Goal: Task Accomplishment & Management: Manage account settings

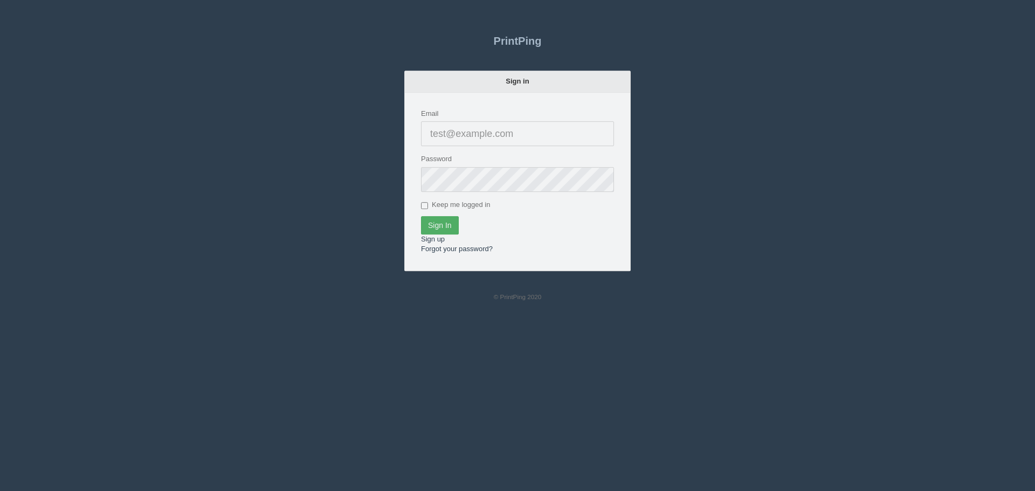
type input "[EMAIL_ADDRESS][DOMAIN_NAME]"
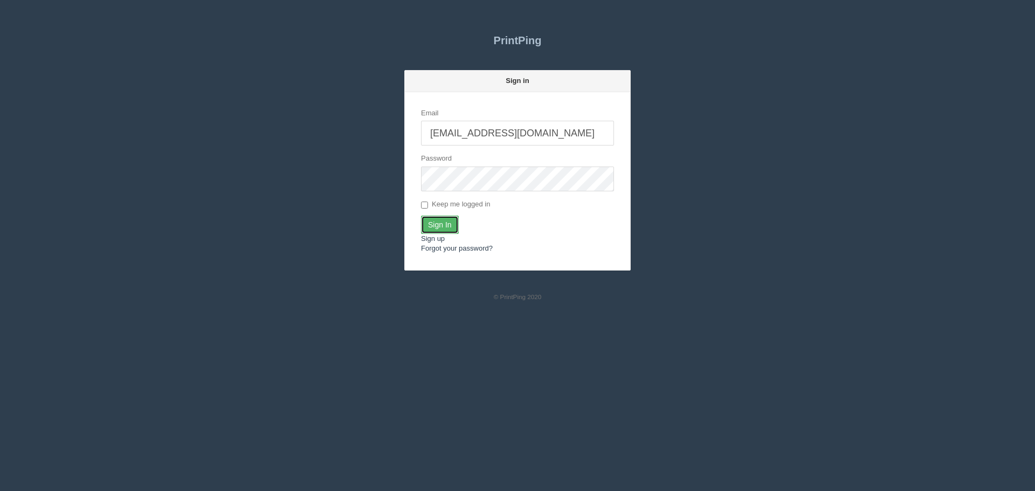
click at [446, 225] on input "Sign In" at bounding box center [440, 225] width 38 height 18
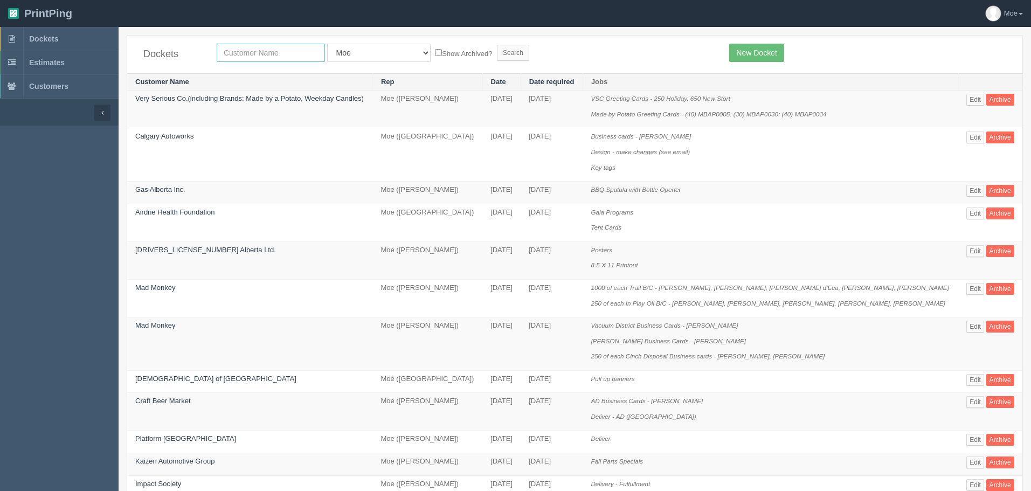
click at [272, 53] on input "text" at bounding box center [271, 53] width 108 height 18
type input "action auger"
drag, startPoint x: 463, startPoint y: 54, endPoint x: 450, endPoint y: 61, distance: 14.7
click at [497, 54] on input "Search" at bounding box center [513, 53] width 32 height 16
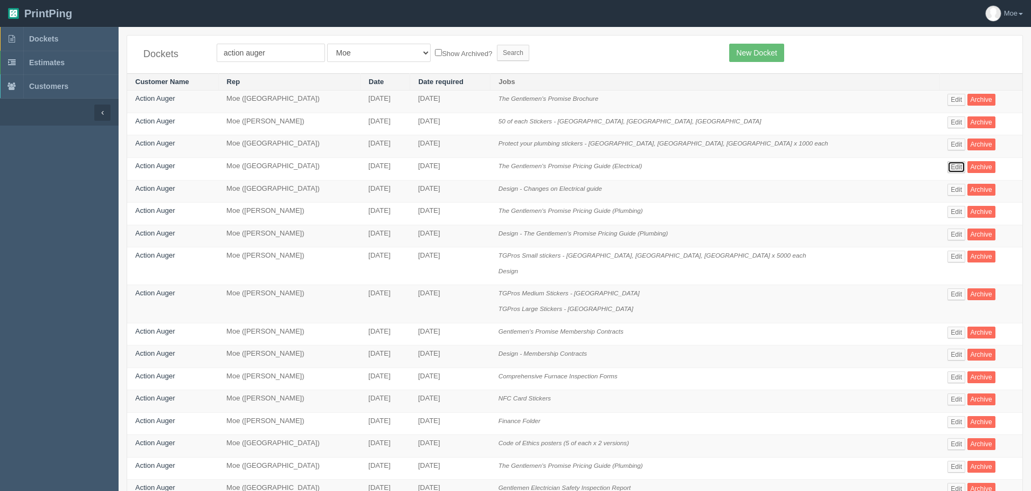
click at [948, 167] on link "Edit" at bounding box center [957, 167] width 18 height 12
drag, startPoint x: 282, startPoint y: 53, endPoint x: -73, endPoint y: 27, distance: 356.2
click at [0, 27] on html "PrintPing Moe Administration Edit account ( info@allrush.ca ) Logout Dockets Es…" at bounding box center [515, 405] width 1031 height 811
type input "nissan"
click at [497, 57] on input "Search" at bounding box center [513, 53] width 32 height 16
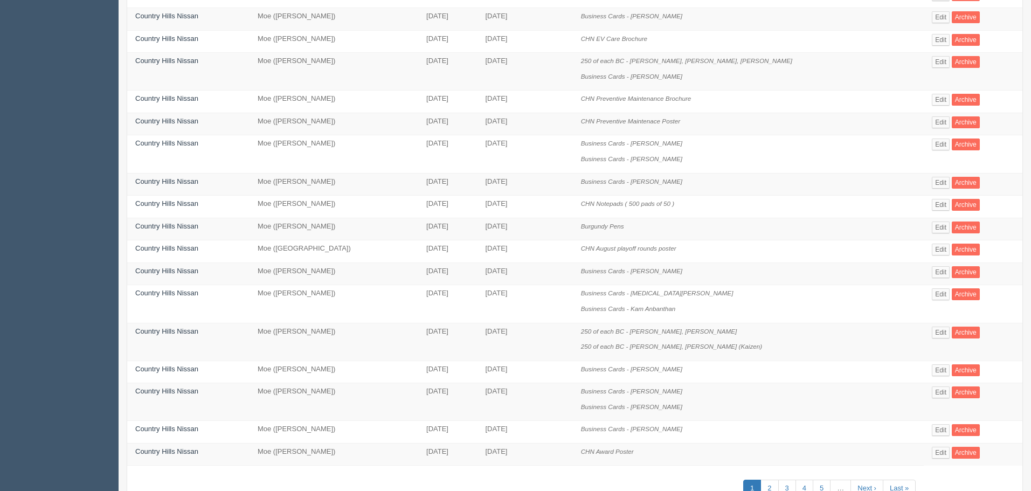
scroll to position [367, 0]
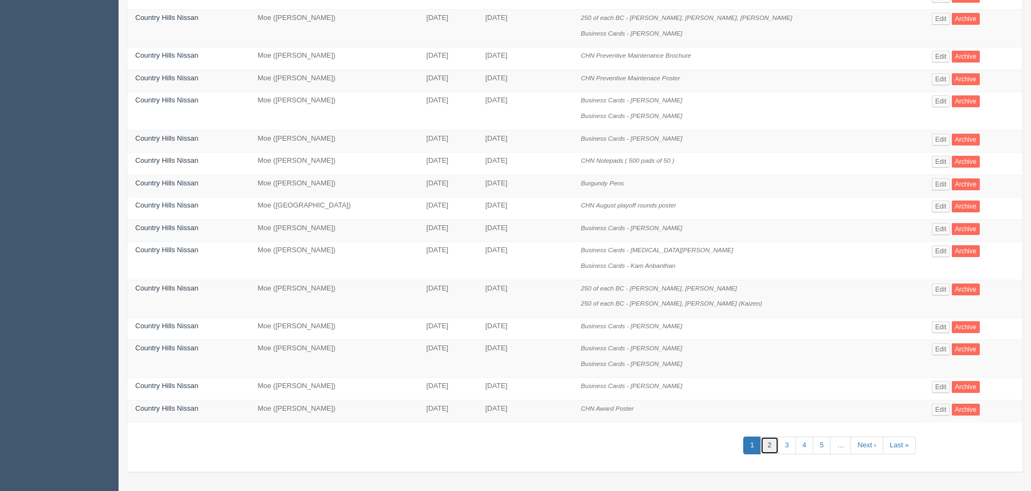
click at [763, 445] on link "2" at bounding box center [770, 446] width 18 height 18
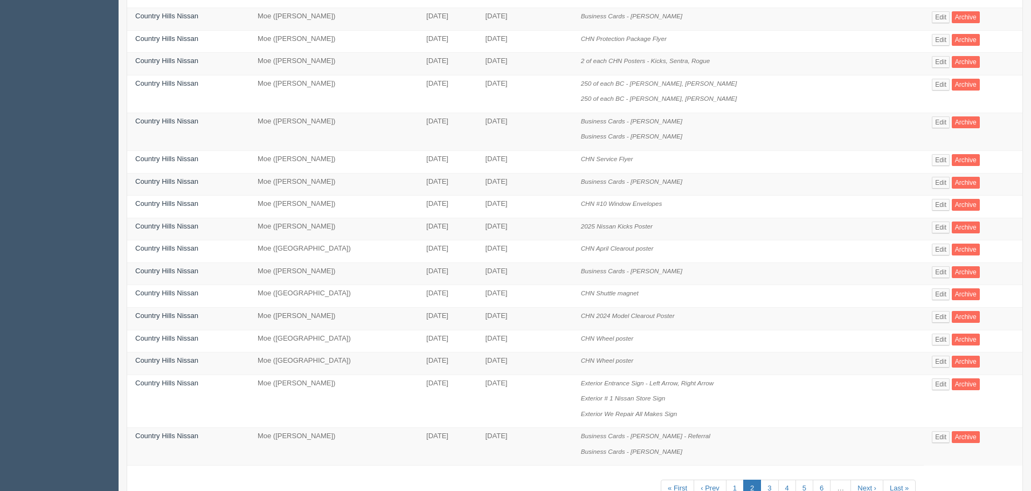
scroll to position [367, 0]
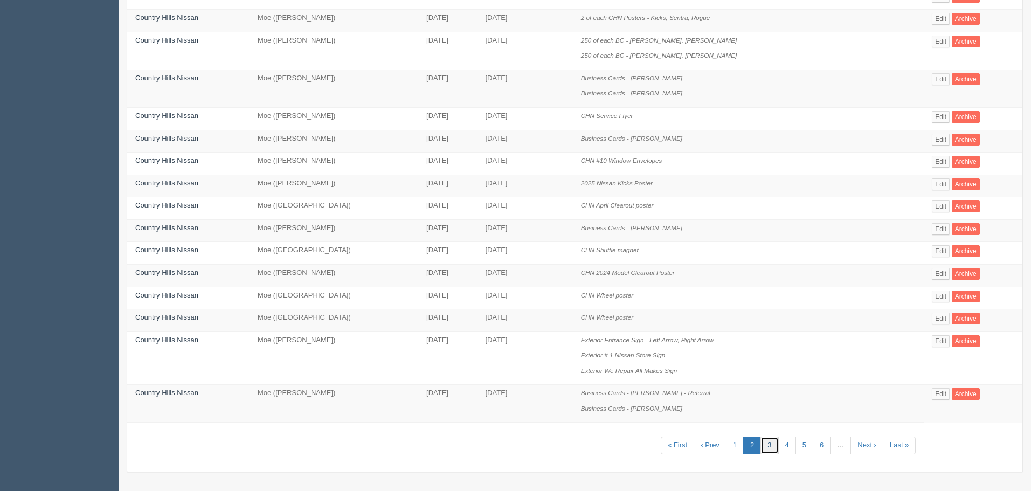
click at [761, 446] on link "3" at bounding box center [770, 446] width 18 height 18
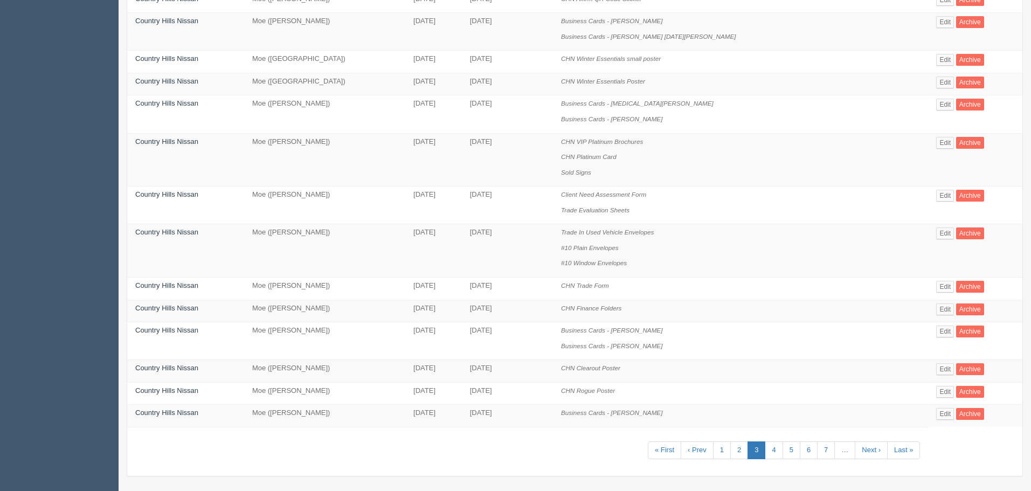
scroll to position [490, 0]
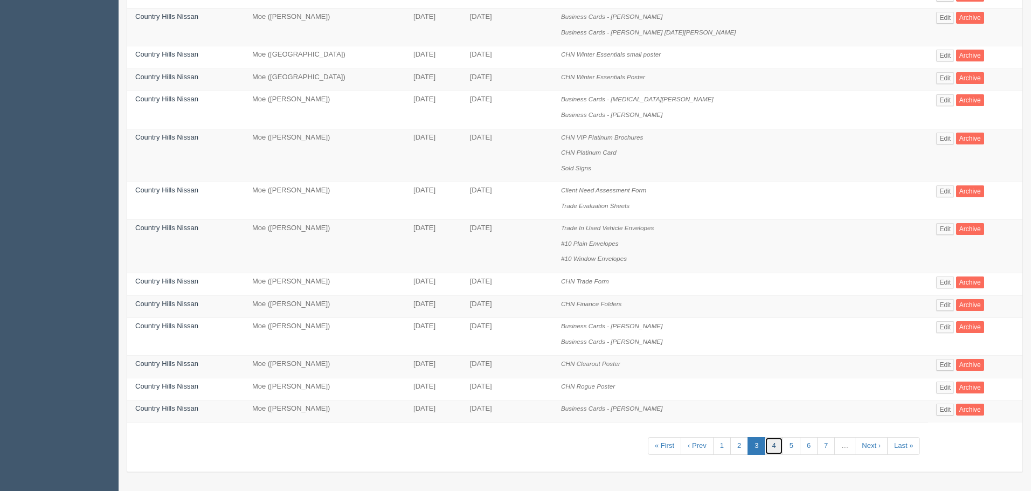
click at [772, 448] on link "4" at bounding box center [774, 446] width 18 height 18
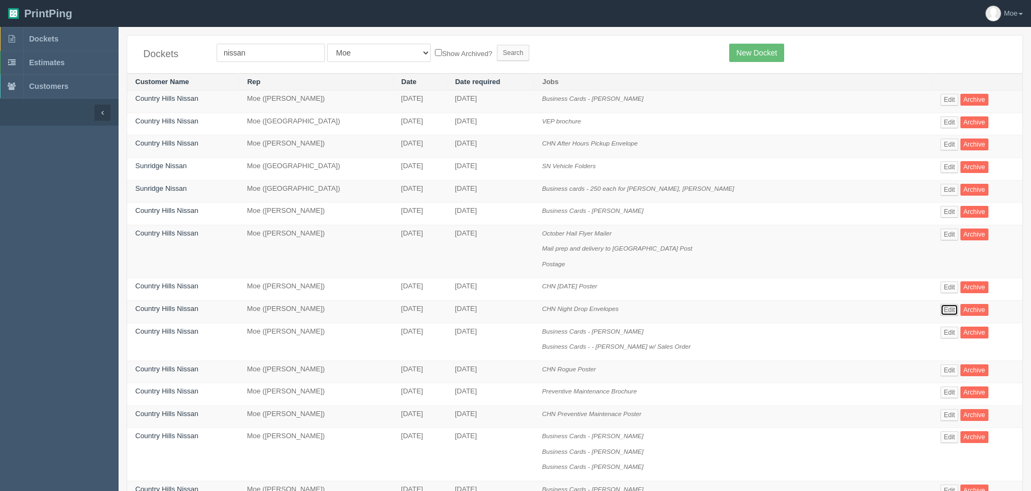
click at [947, 308] on link "Edit" at bounding box center [950, 310] width 18 height 12
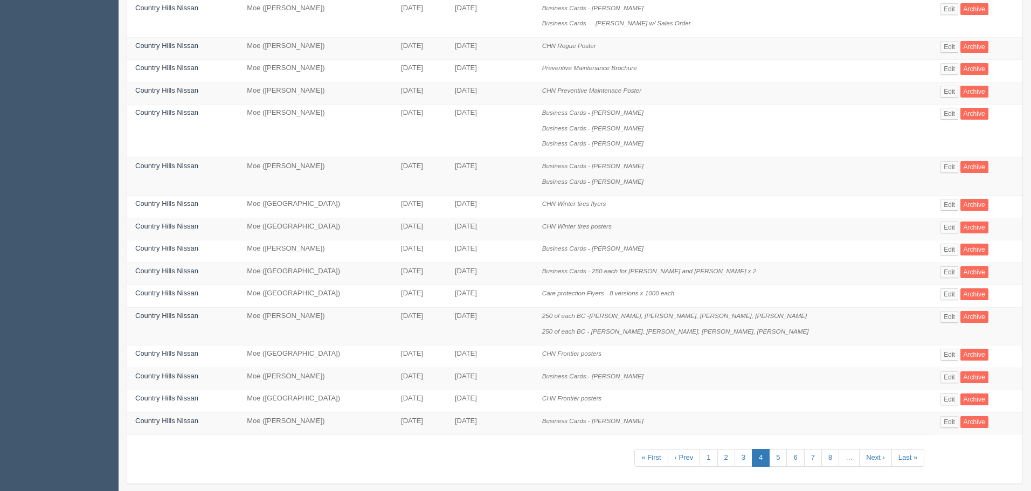
scroll to position [335, 0]
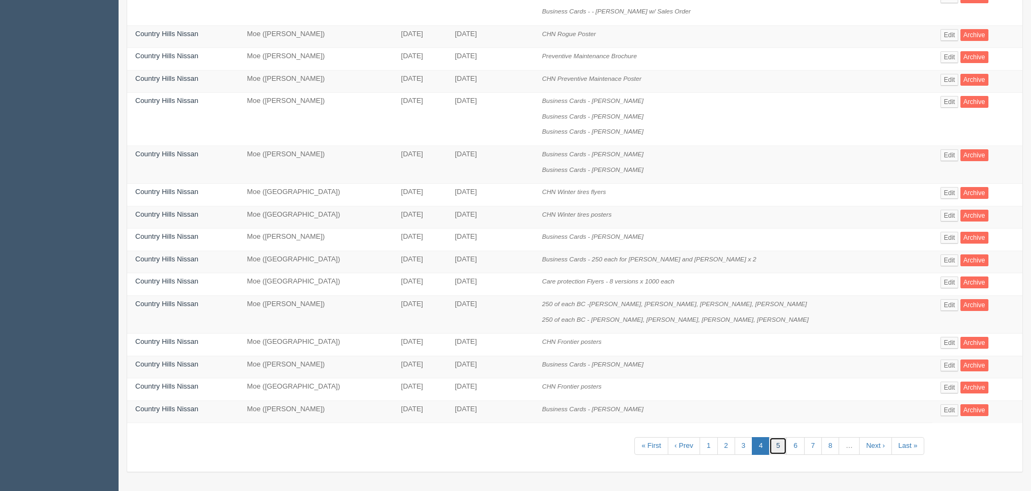
click at [773, 444] on link "5" at bounding box center [778, 446] width 18 height 18
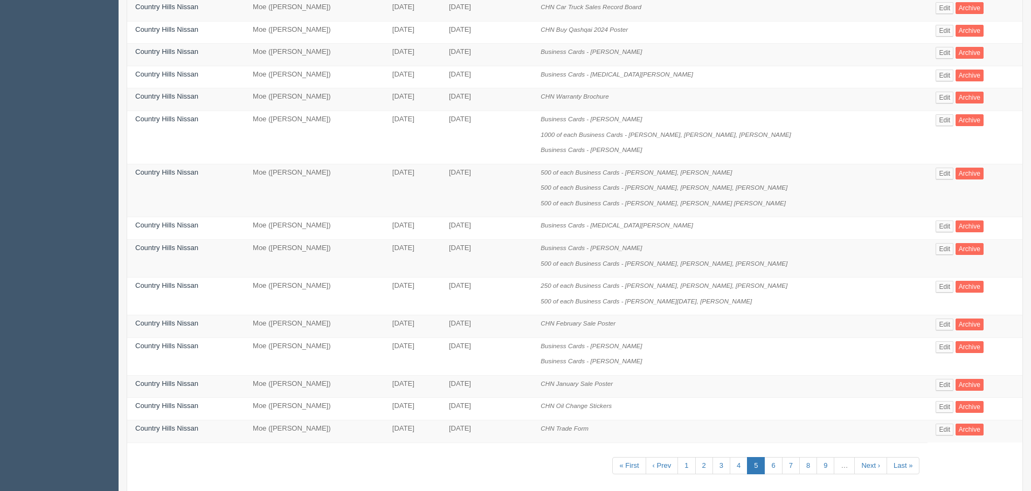
scroll to position [397, 0]
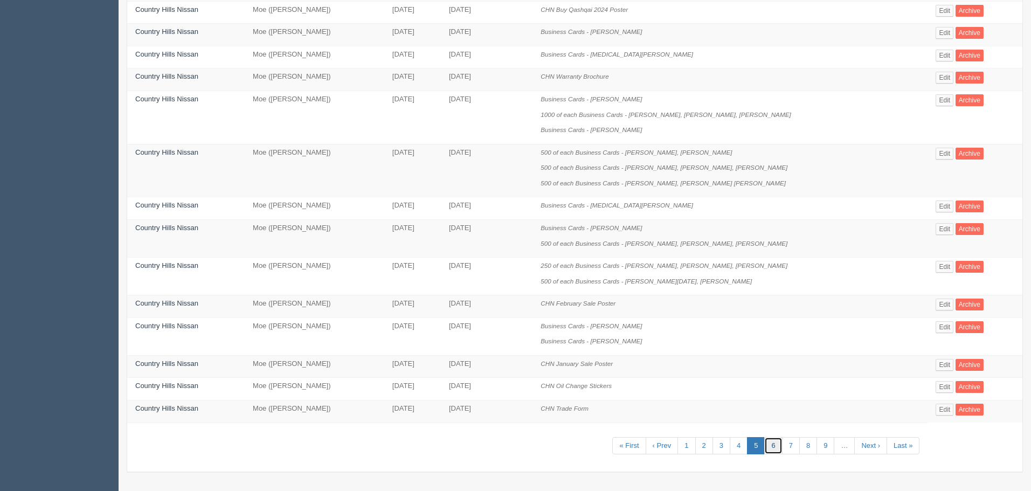
click at [774, 445] on link "6" at bounding box center [774, 446] width 18 height 18
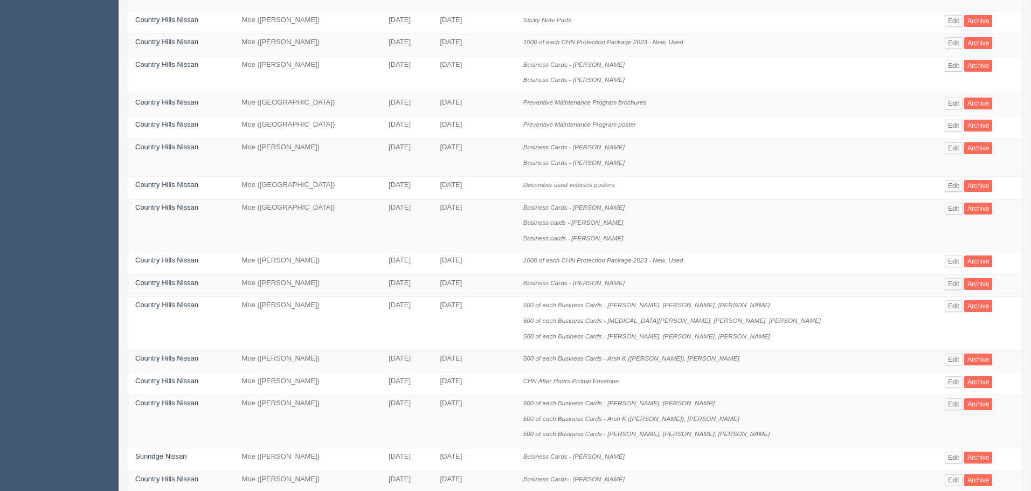
scroll to position [216, 0]
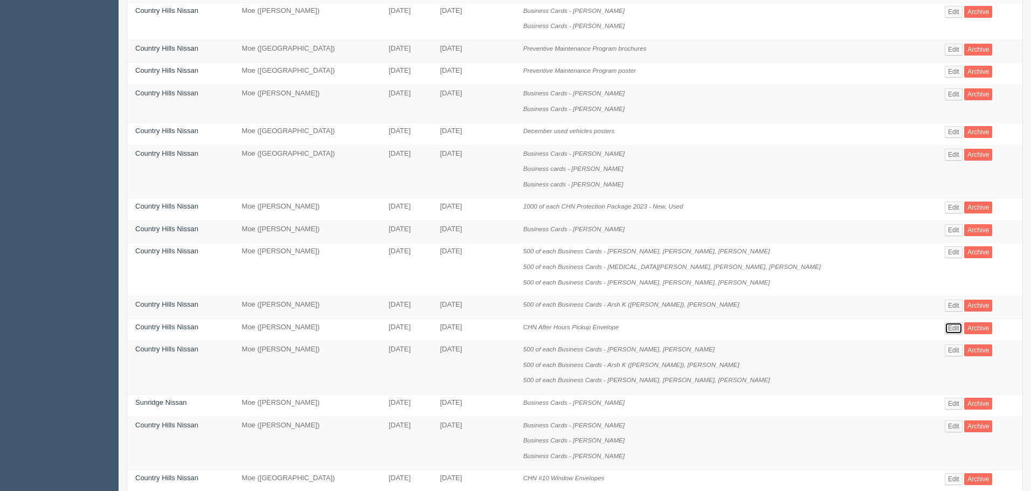
click at [951, 332] on link "Edit" at bounding box center [954, 328] width 18 height 12
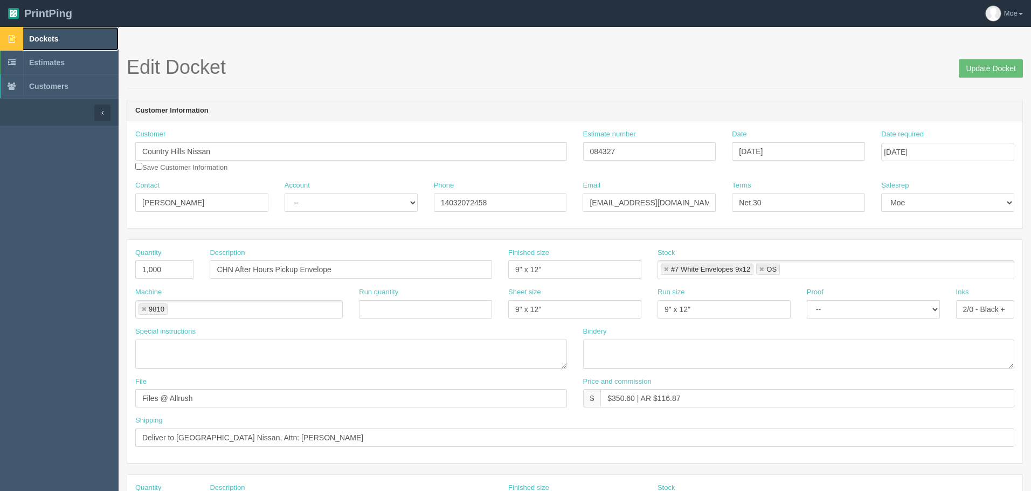
drag, startPoint x: 47, startPoint y: 35, endPoint x: 54, endPoint y: 36, distance: 7.2
click at [47, 35] on span "Dockets" at bounding box center [43, 39] width 29 height 9
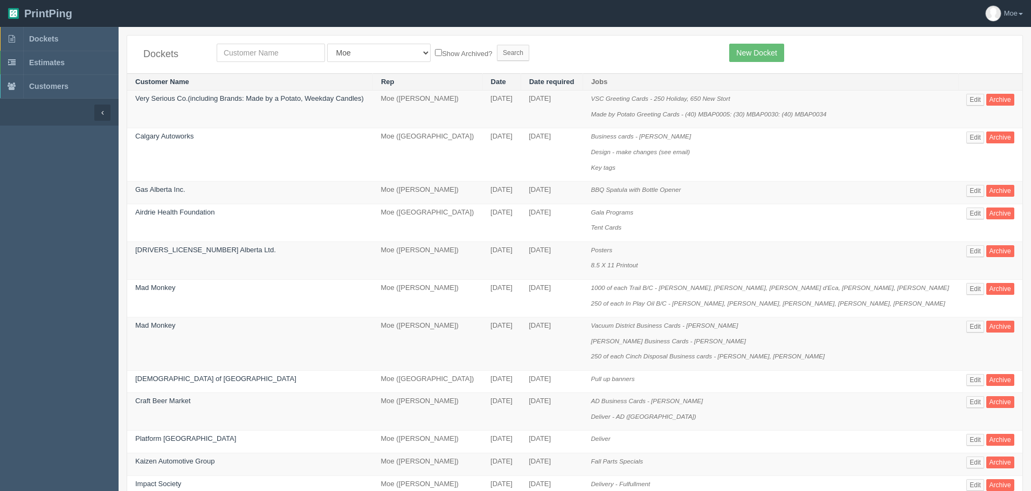
click at [549, 64] on div "Dockets All Users Ali Ali Test 1 Aly Amy Ankit Arif Brandon Dan France Greg Jim…" at bounding box center [575, 55] width 896 height 38
click at [253, 53] on input "text" at bounding box center [271, 53] width 108 height 18
type input "nissan"
click at [497, 45] on input "Search" at bounding box center [513, 53] width 32 height 16
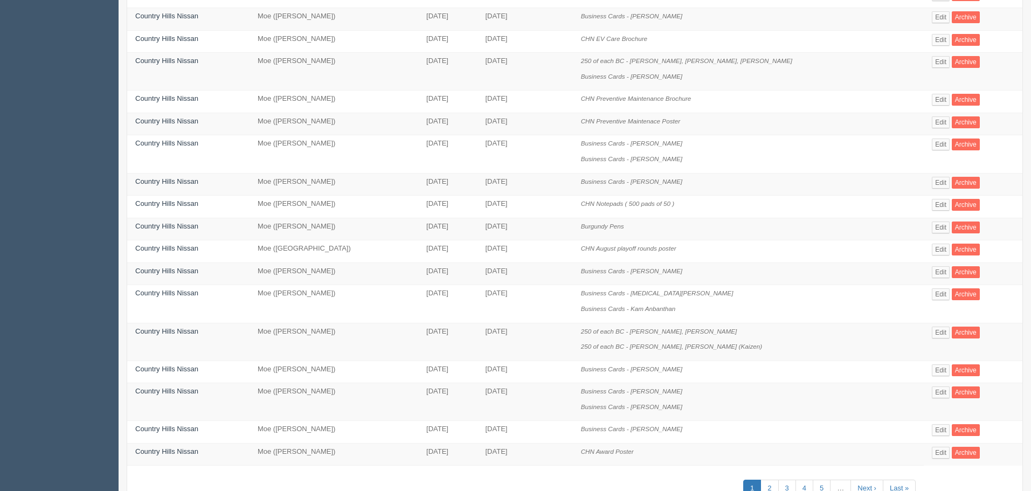
scroll to position [367, 0]
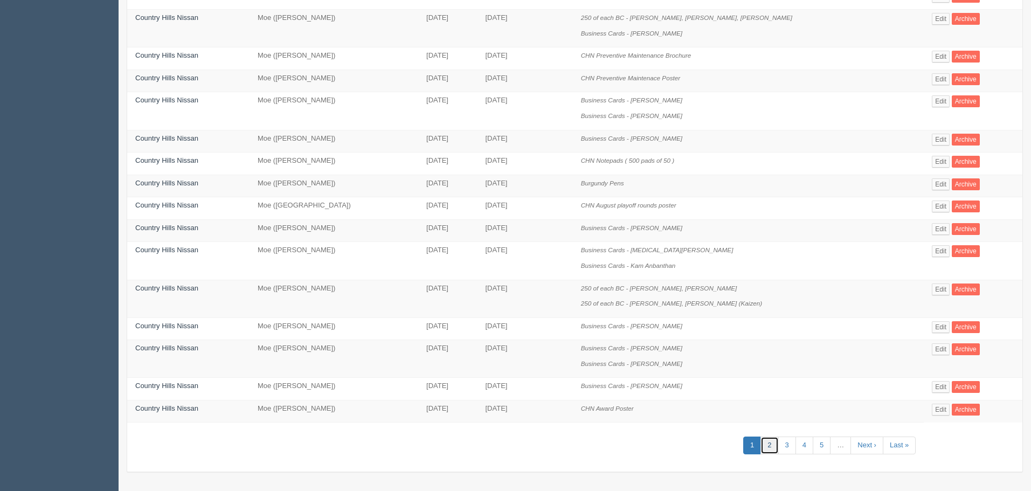
click at [763, 444] on link "2" at bounding box center [770, 446] width 18 height 18
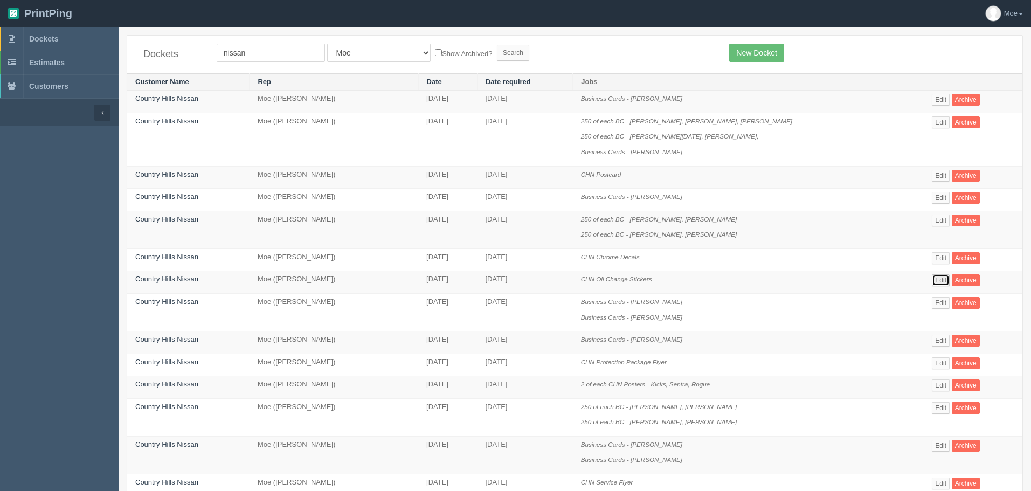
click at [932, 277] on link "Edit" at bounding box center [941, 280] width 18 height 12
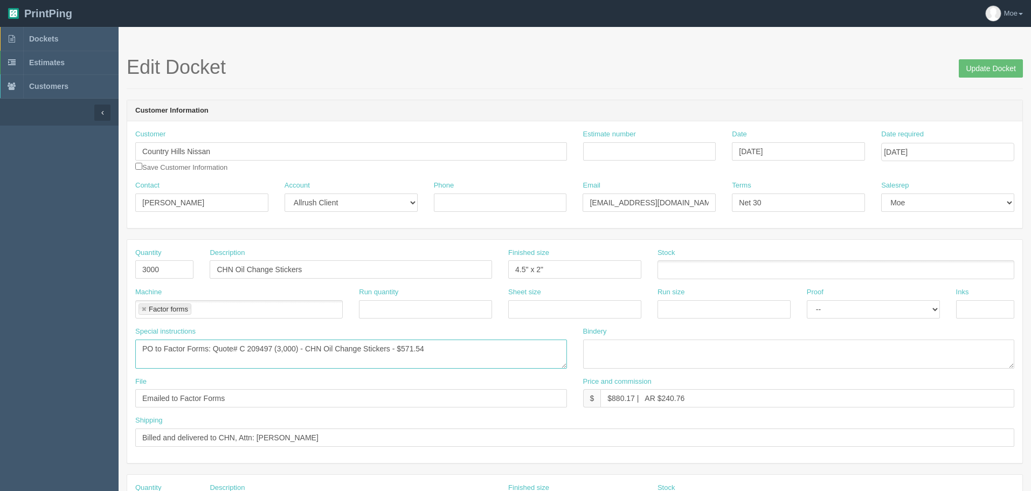
drag, startPoint x: 214, startPoint y: 347, endPoint x: 271, endPoint y: 347, distance: 57.7
click at [271, 347] on textarea "PO to Factor Forms: Quote# C 209497 (3,000) - CHN Oil Change Stickers - $571.54" at bounding box center [351, 354] width 432 height 29
click at [45, 40] on span "Dockets" at bounding box center [43, 39] width 29 height 9
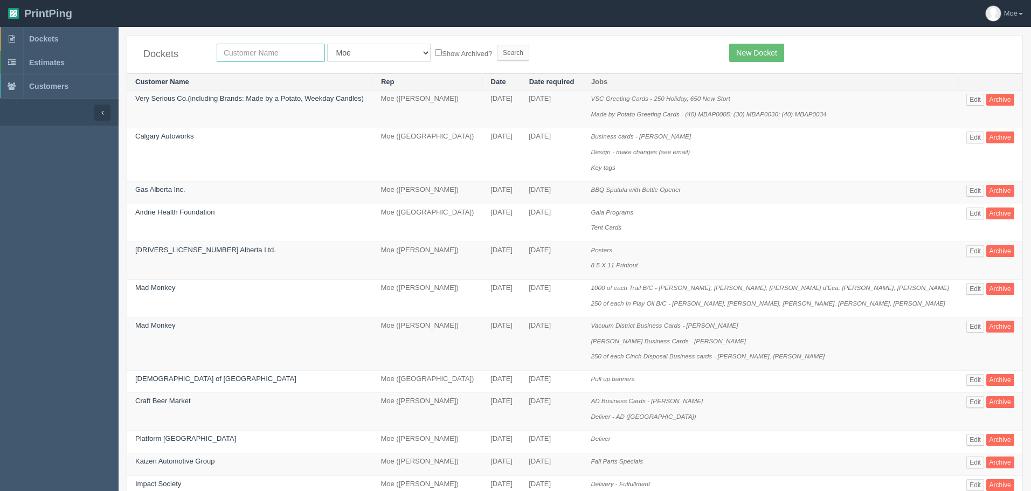
click at [252, 53] on input "text" at bounding box center [271, 53] width 108 height 18
type input "experience"
click at [497, 53] on input "Search" at bounding box center [513, 53] width 32 height 16
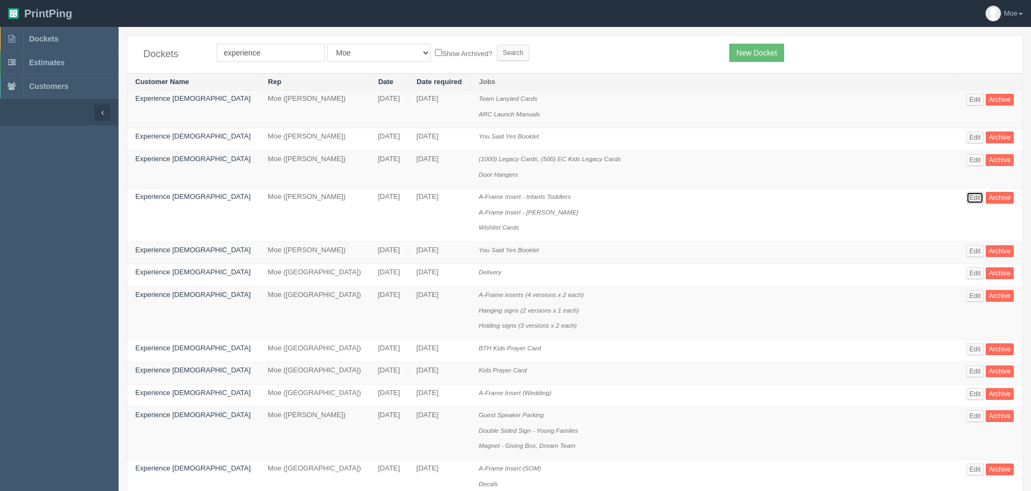
click at [967, 195] on link "Edit" at bounding box center [976, 198] width 18 height 12
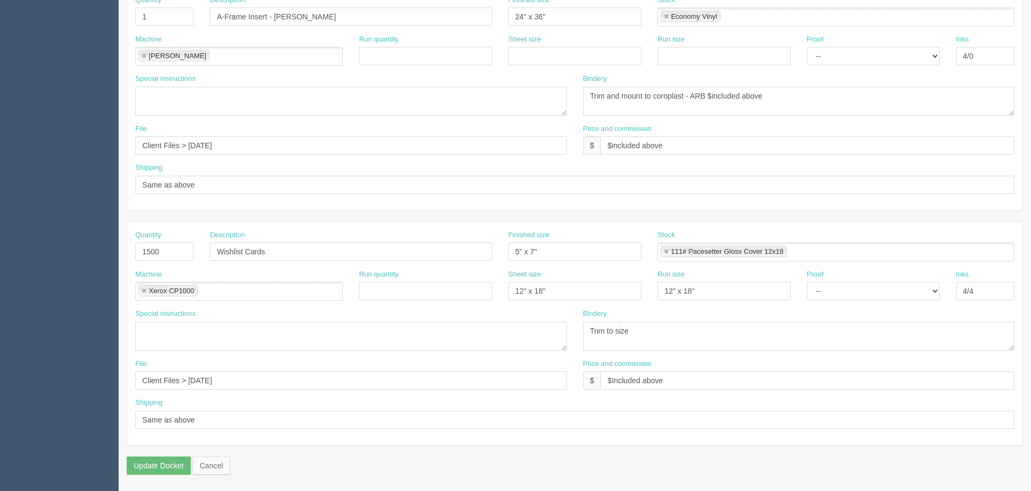
scroll to position [111, 0]
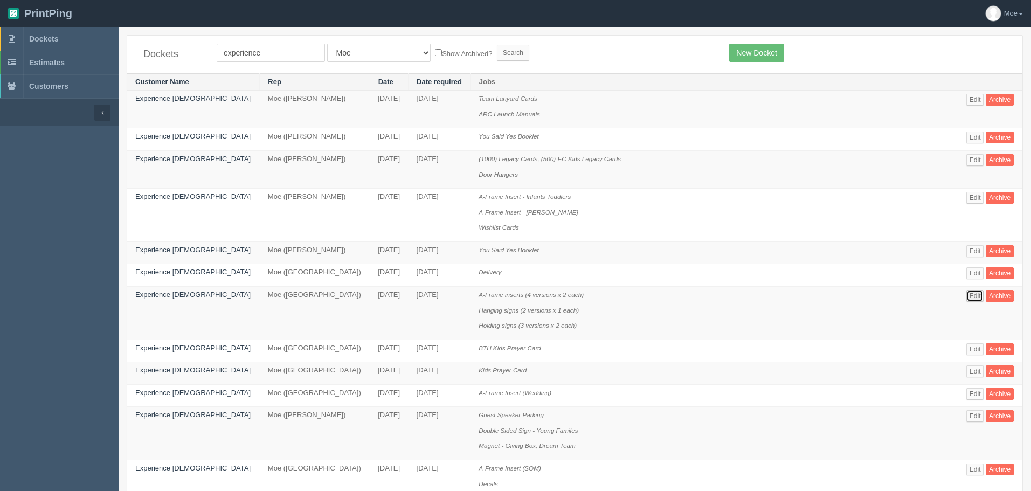
click at [967, 295] on link "Edit" at bounding box center [976, 296] width 18 height 12
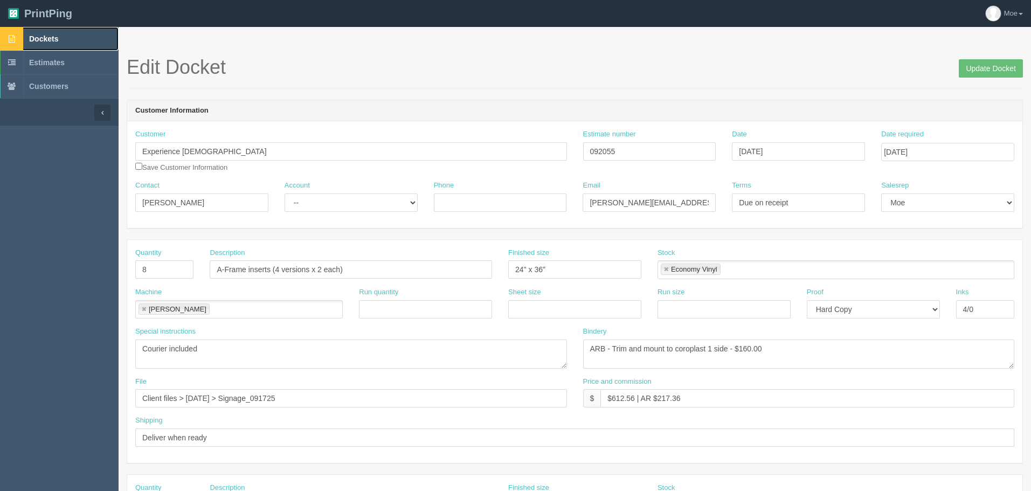
click at [44, 35] on span "Dockets" at bounding box center [43, 39] width 29 height 9
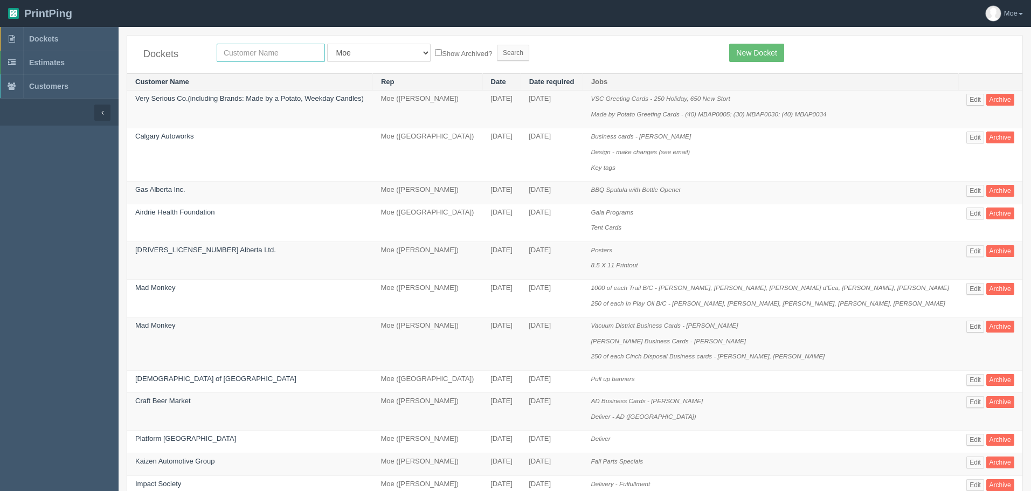
drag, startPoint x: 235, startPoint y: 58, endPoint x: 235, endPoint y: 52, distance: 5.9
click at [235, 58] on input "text" at bounding box center [271, 53] width 108 height 18
type input "gas"
click at [497, 58] on input "Search" at bounding box center [513, 53] width 32 height 16
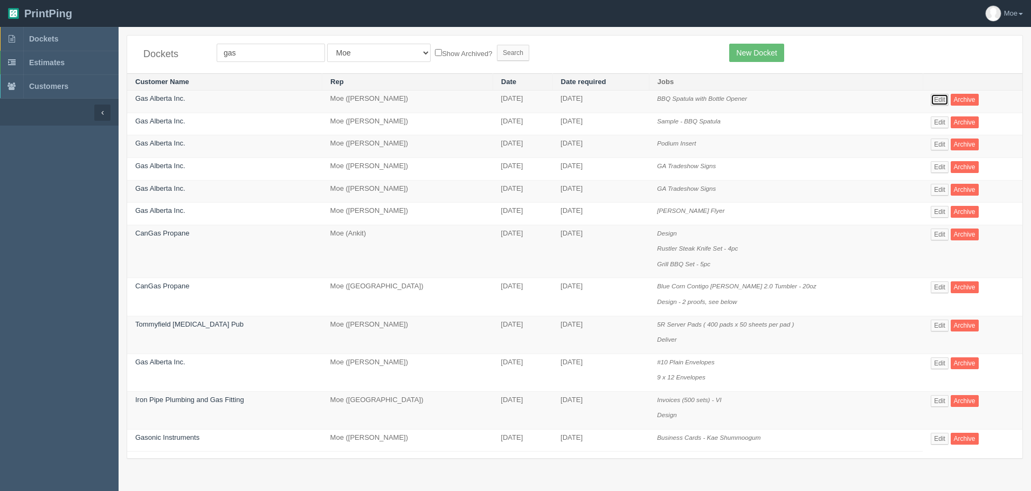
click at [932, 99] on link "Edit" at bounding box center [940, 100] width 18 height 12
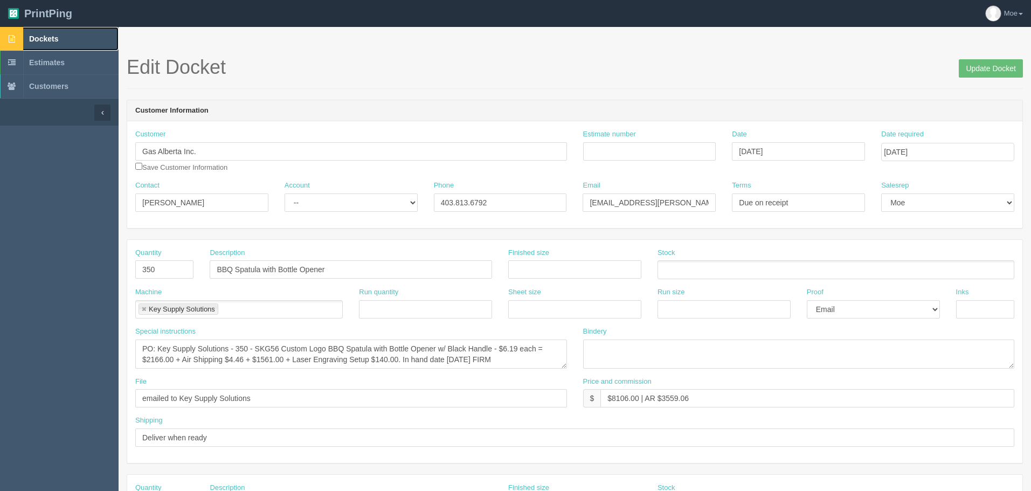
click at [49, 33] on link "Dockets" at bounding box center [59, 39] width 119 height 24
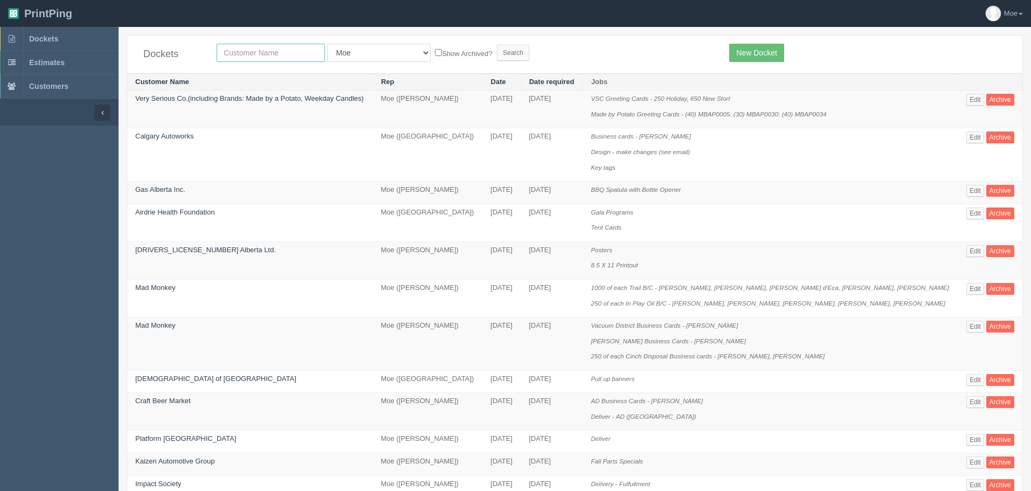
click at [285, 54] on input "text" at bounding box center [271, 53] width 108 height 18
type input "action auger"
click at [497, 54] on input "Search" at bounding box center [513, 53] width 32 height 16
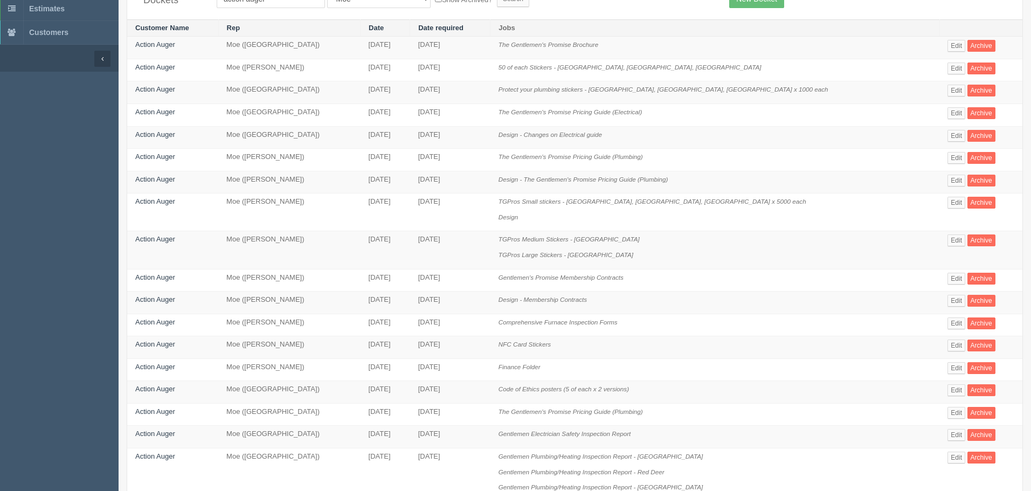
scroll to position [320, 0]
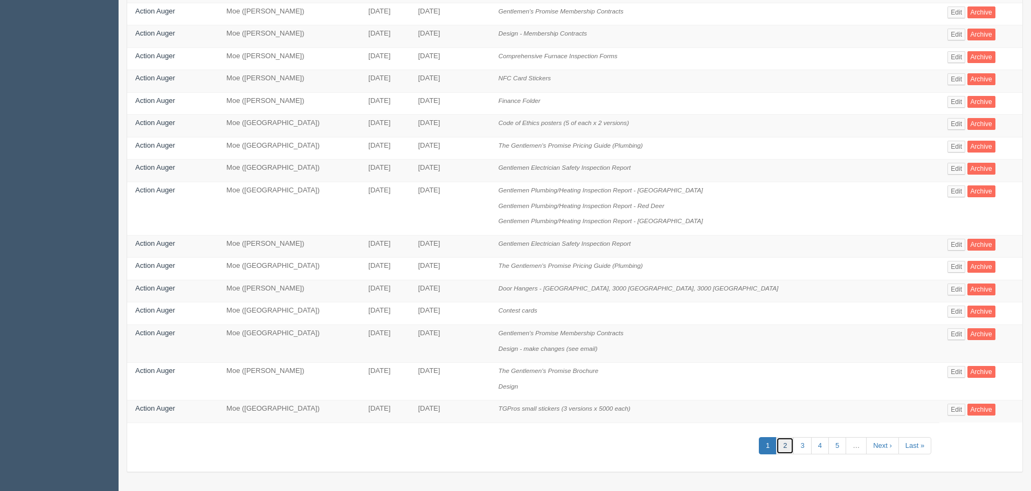
click at [776, 446] on link "2" at bounding box center [785, 446] width 18 height 18
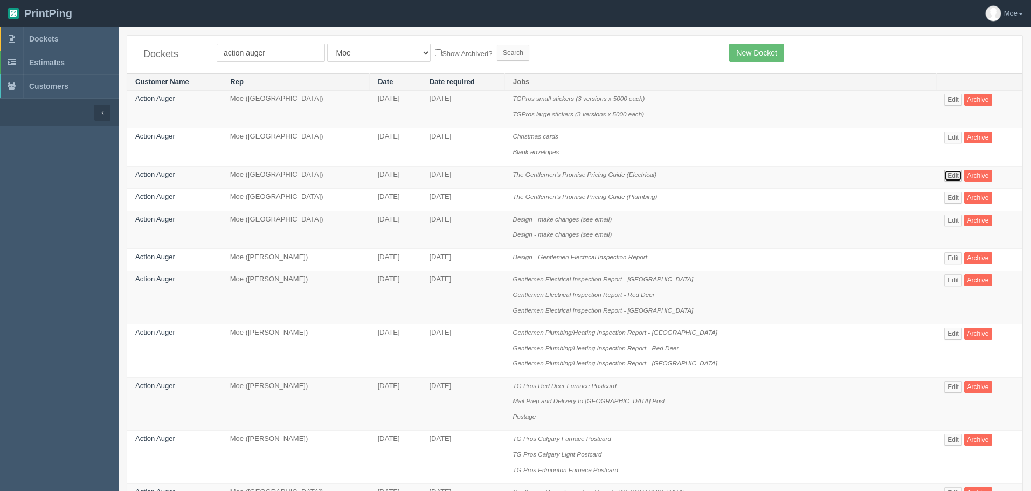
click at [945, 175] on link "Edit" at bounding box center [954, 176] width 18 height 12
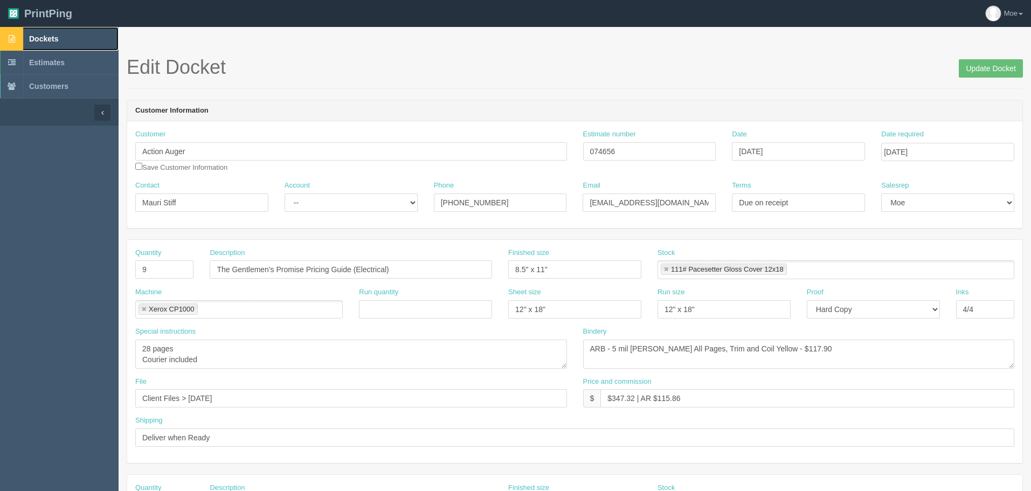
click at [52, 38] on span "Dockets" at bounding box center [43, 39] width 29 height 9
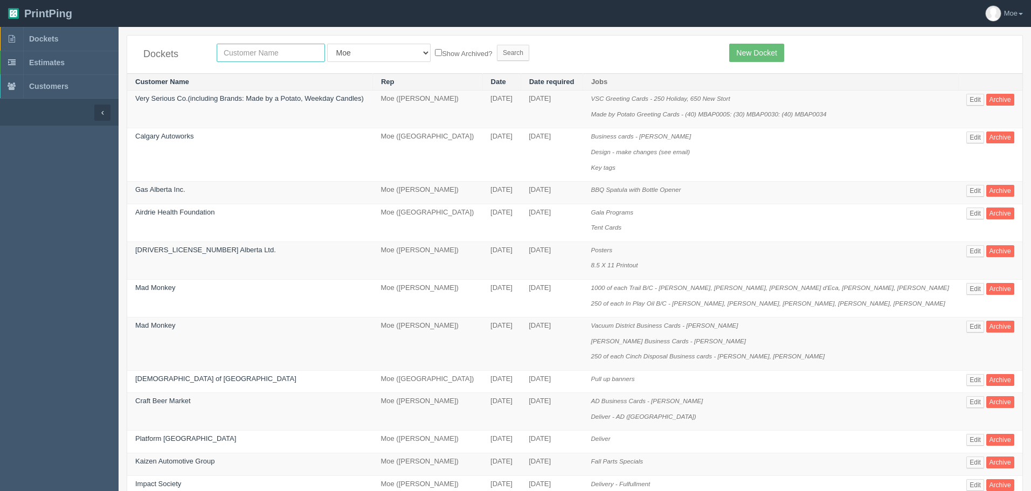
click at [252, 53] on input "text" at bounding box center [271, 53] width 108 height 18
type input "nissan"
click at [497, 52] on input "Search" at bounding box center [513, 53] width 32 height 16
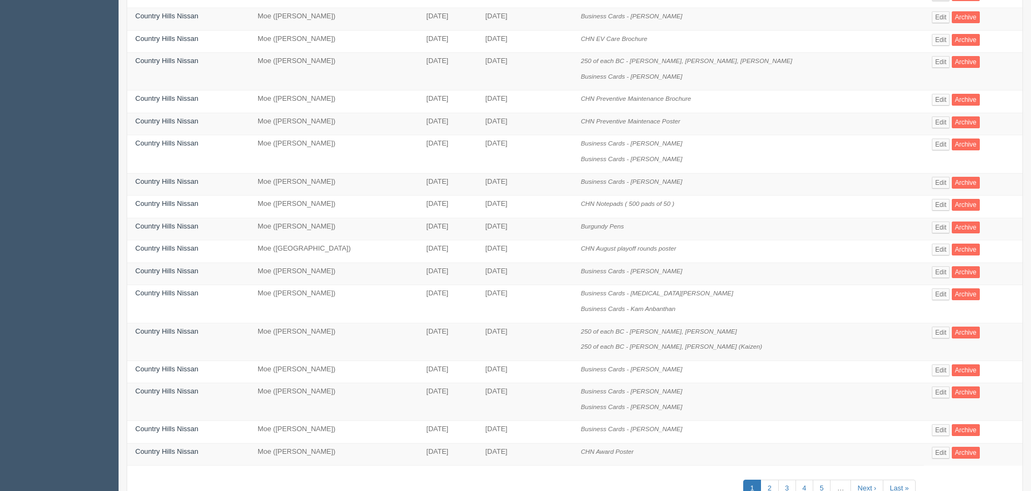
scroll to position [367, 0]
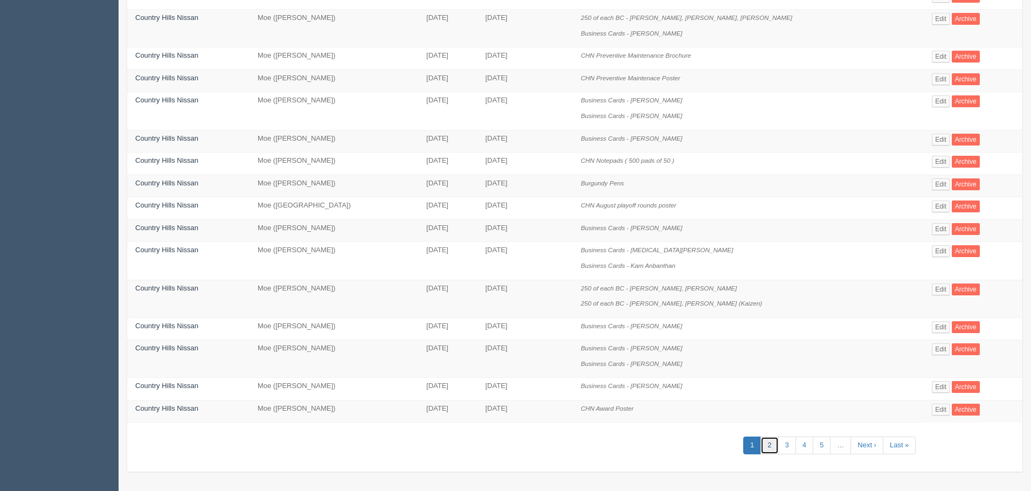
click at [761, 441] on link "2" at bounding box center [770, 446] width 18 height 18
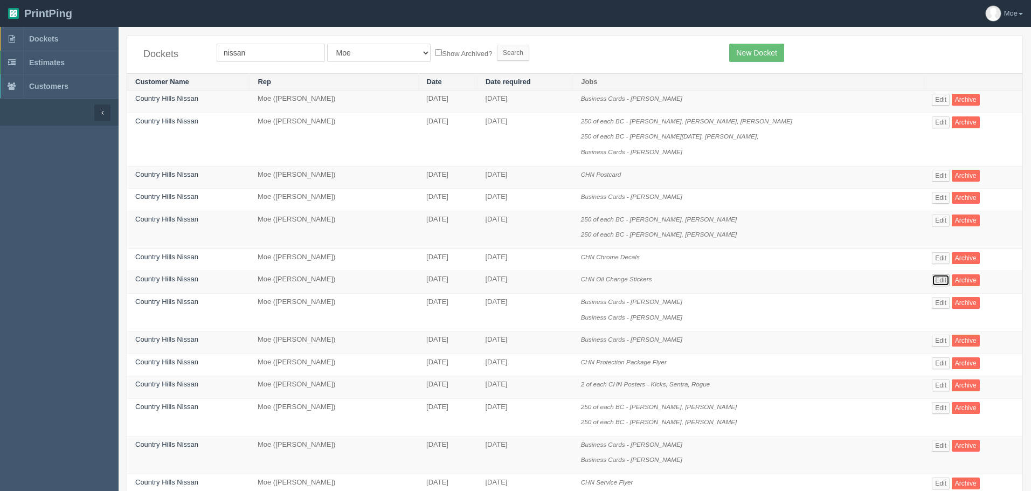
click at [932, 282] on link "Edit" at bounding box center [941, 280] width 18 height 12
